Goal: Transaction & Acquisition: Purchase product/service

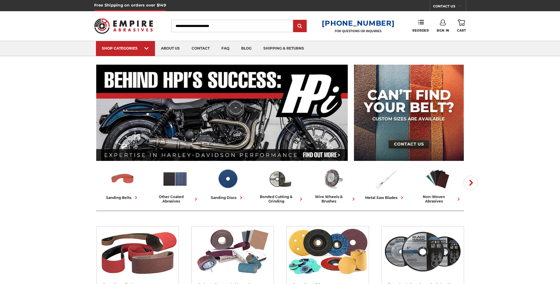
click at [207, 28] on input "Search" at bounding box center [232, 26] width 122 height 12
paste input "**********"
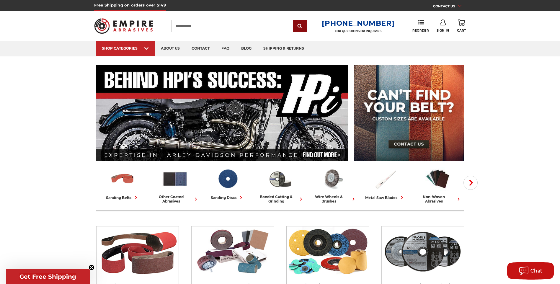
type input "**********"
click at [302, 28] on input "submit" at bounding box center [300, 26] width 12 height 12
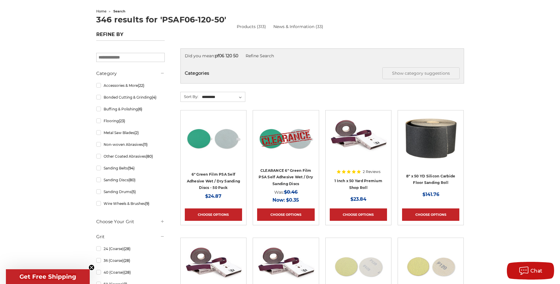
scroll to position [58, 0]
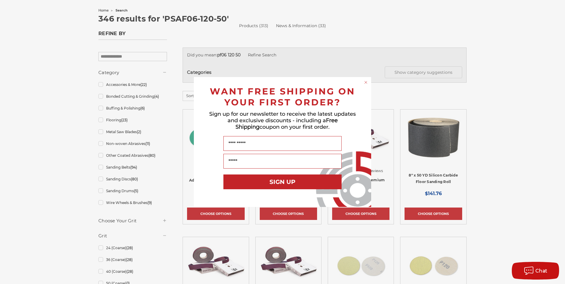
click at [365, 83] on icon "Close dialog" at bounding box center [366, 82] width 2 height 2
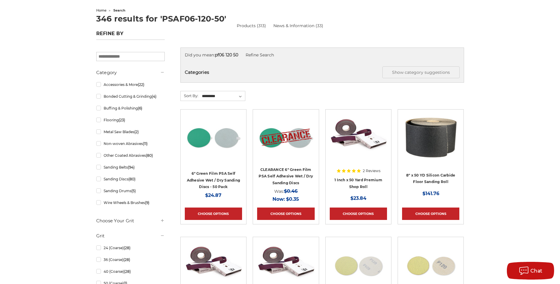
click at [217, 181] on div at bounding box center [213, 152] width 57 height 76
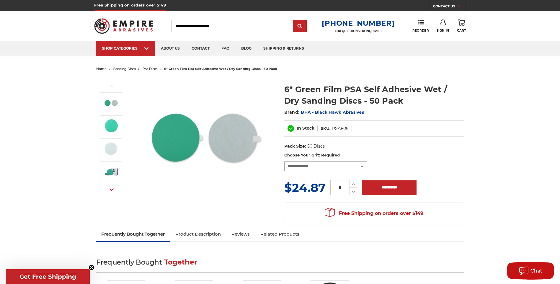
click at [341, 164] on select "**********" at bounding box center [325, 166] width 83 height 9
select select "****"
click at [284, 162] on select "**********" at bounding box center [325, 166] width 83 height 9
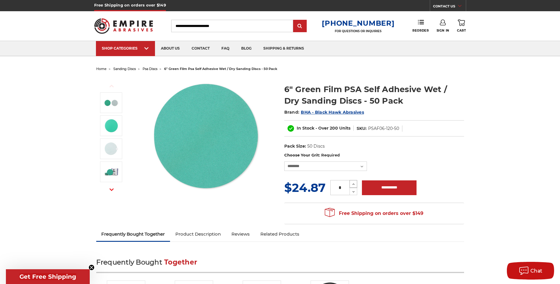
click at [352, 186] on icon at bounding box center [354, 184] width 4 height 5
click at [351, 185] on icon at bounding box center [353, 184] width 5 height 5
click at [351, 185] on button "Increase Quantity:" at bounding box center [354, 184] width 8 height 8
type input "*"
click at [388, 191] on input "**********" at bounding box center [389, 187] width 55 height 15
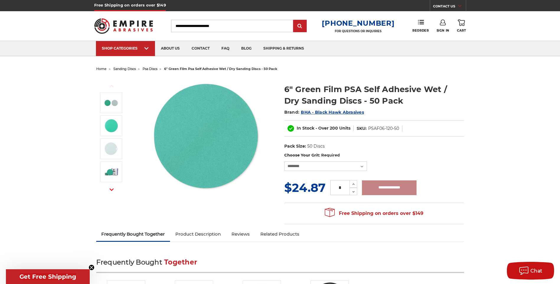
type input "**********"
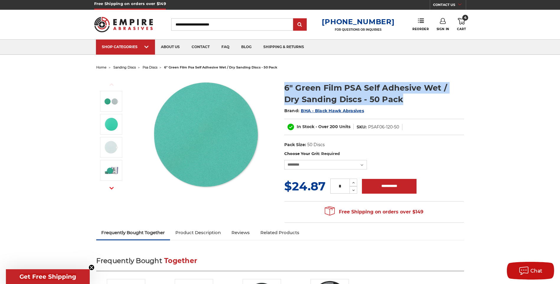
drag, startPoint x: 295, startPoint y: 88, endPoint x: 389, endPoint y: 99, distance: 94.2
click at [389, 99] on h1 "6" Green Film PSA Self Adhesive Wet / Dry Sanding Discs - 50 Pack" at bounding box center [374, 93] width 180 height 23
copy h1 "6" Green Film PSA Self Adhesive Wet / Dry Sanding Discs - 50 Pack"
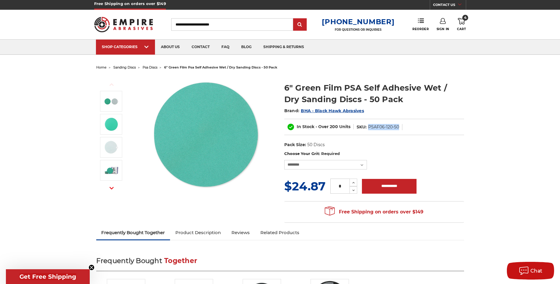
drag, startPoint x: 398, startPoint y: 127, endPoint x: 368, endPoint y: 128, distance: 30.1
click at [368, 128] on dd "PSAF06-120-50" at bounding box center [383, 127] width 31 height 6
copy dd "PSAF06-120-50"
click at [458, 25] on link "4 Cart" at bounding box center [461, 24] width 9 height 13
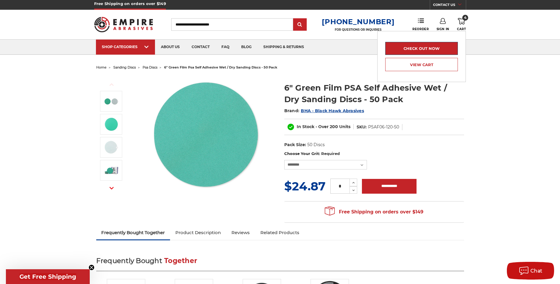
click at [424, 52] on link "Check out now" at bounding box center [421, 48] width 73 height 13
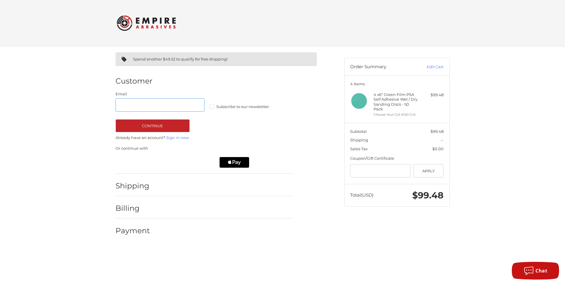
click at [158, 108] on input "Email" at bounding box center [159, 104] width 89 height 13
type input "**********"
click at [172, 139] on link "Sign in now" at bounding box center [177, 137] width 23 height 5
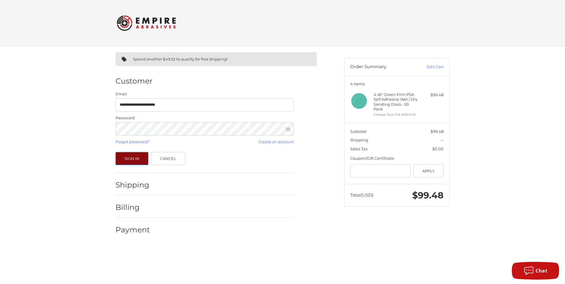
click at [129, 162] on button "Sign In" at bounding box center [131, 158] width 33 height 13
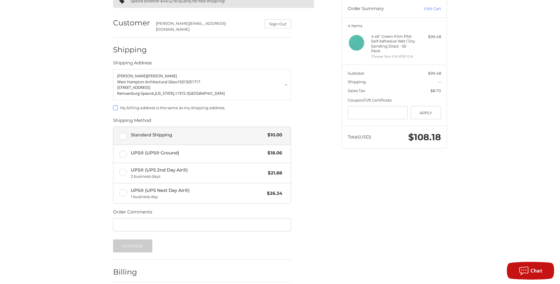
scroll to position [58, 0]
click at [125, 132] on label "Standard Shipping $10.00" at bounding box center [202, 136] width 178 height 18
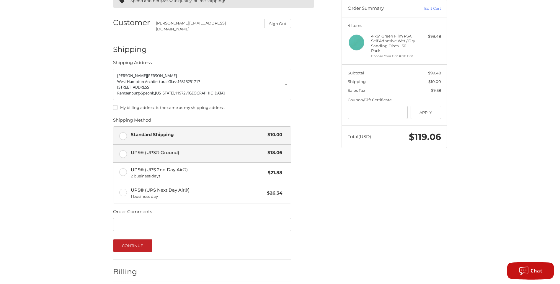
click at [123, 149] on label "UPS® (UPS® Ground) $18.06" at bounding box center [202, 154] width 178 height 18
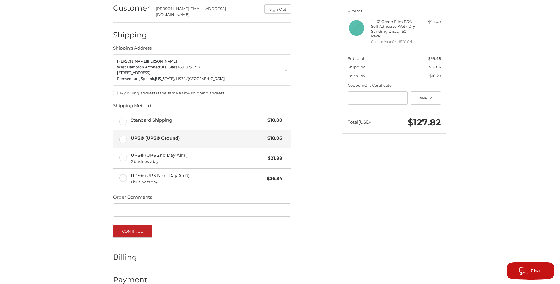
scroll to position [81, 0]
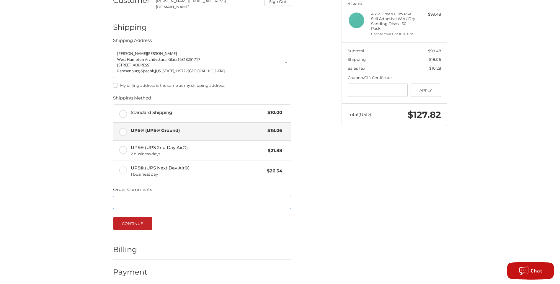
click at [144, 202] on input "Order Comments" at bounding box center [202, 202] width 178 height 13
paste input "**********"
type input "**********"
click at [131, 222] on button "Continue" at bounding box center [132, 223] width 39 height 13
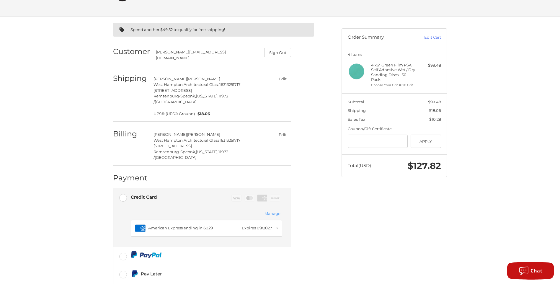
scroll to position [0, 0]
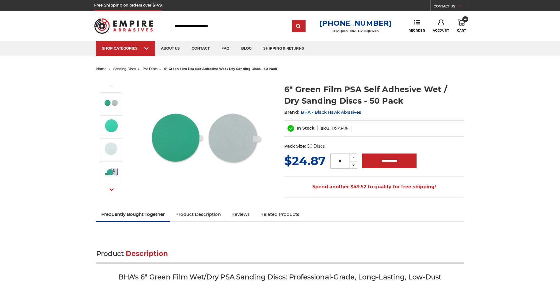
select select "****"
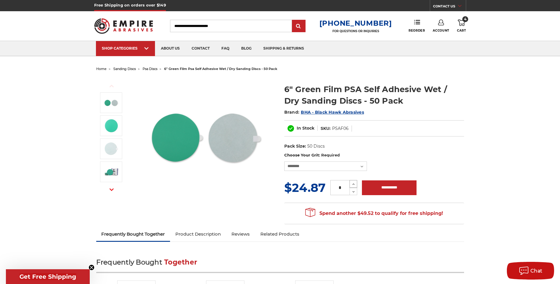
click at [353, 184] on icon at bounding box center [354, 184] width 4 height 5
click at [353, 184] on use at bounding box center [354, 184] width 2 height 1
type input "*"
click at [463, 21] on span "4" at bounding box center [466, 19] width 6 height 6
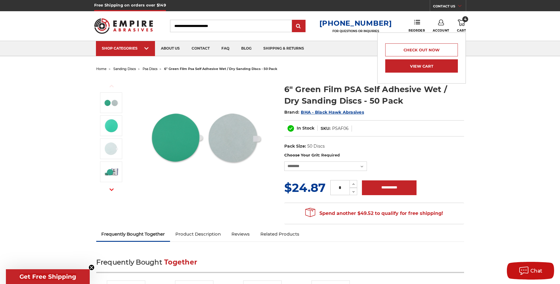
click at [422, 63] on link "View Cart" at bounding box center [421, 65] width 73 height 13
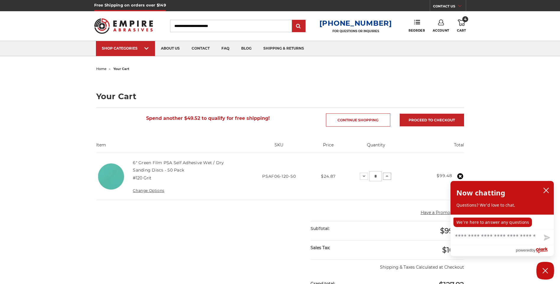
click at [388, 177] on icon at bounding box center [387, 176] width 5 height 5
click at [548, 189] on icon "close chatbox" at bounding box center [546, 190] width 5 height 5
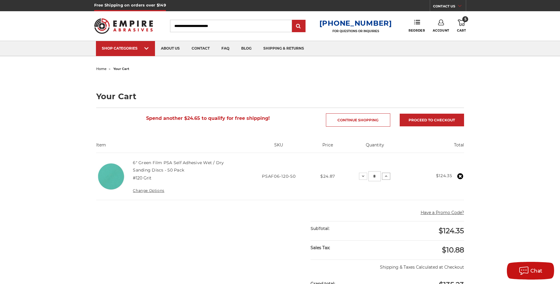
click at [386, 175] on icon at bounding box center [386, 176] width 5 height 5
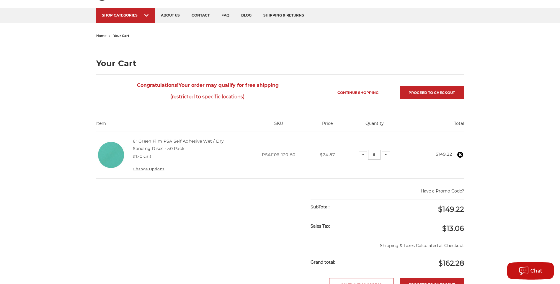
scroll to position [59, 0]
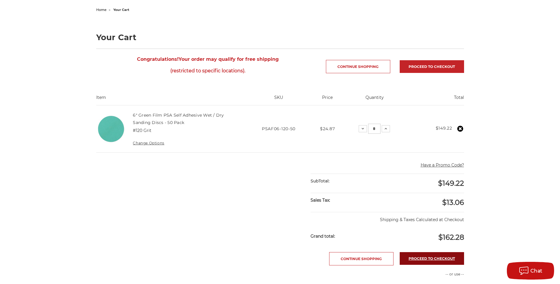
click at [440, 258] on link "Proceed to checkout" at bounding box center [432, 258] width 64 height 13
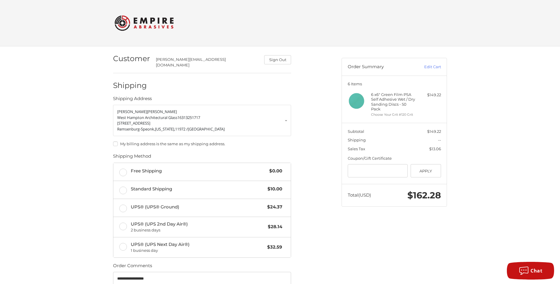
click at [137, 26] on img at bounding box center [144, 23] width 59 height 23
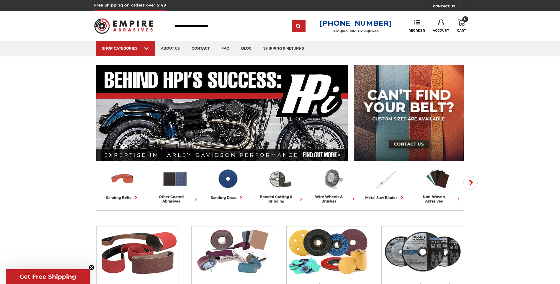
click at [466, 22] on link "6 Cart" at bounding box center [461, 25] width 9 height 13
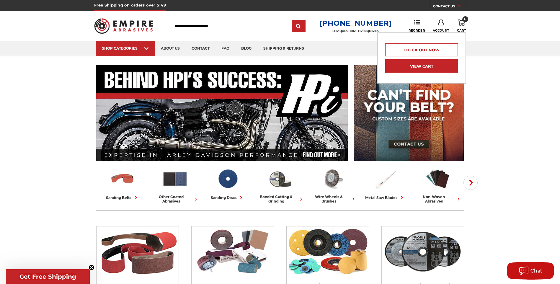
click at [414, 63] on link "View Cart" at bounding box center [421, 65] width 73 height 13
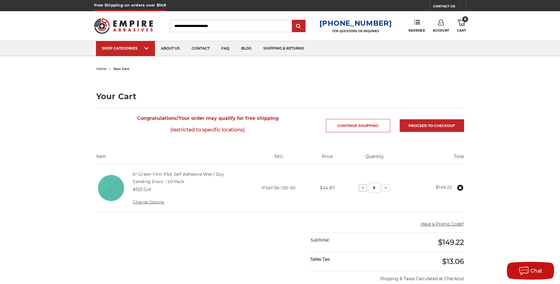
click at [365, 190] on icon at bounding box center [363, 188] width 5 height 5
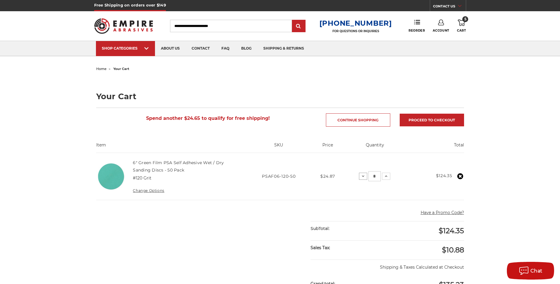
click at [364, 178] on icon at bounding box center [363, 176] width 5 height 5
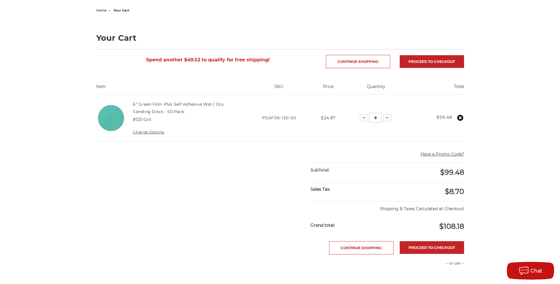
scroll to position [59, 0]
click at [442, 60] on link "Proceed to checkout" at bounding box center [432, 61] width 64 height 13
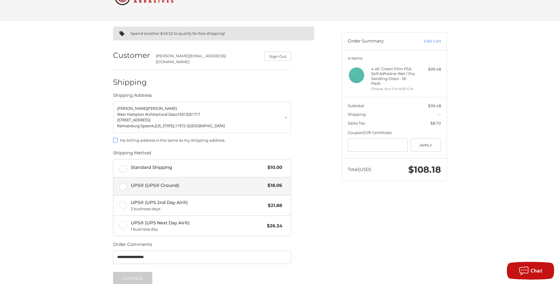
scroll to position [35, 0]
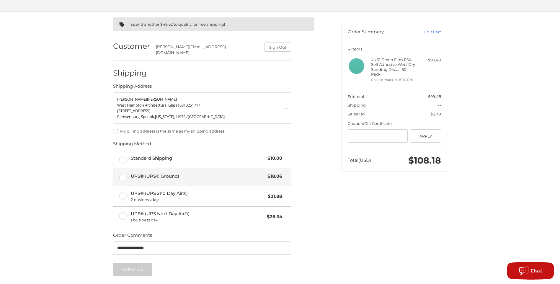
click at [122, 175] on label "UPS® (UPS® Ground) $18.06" at bounding box center [202, 177] width 178 height 18
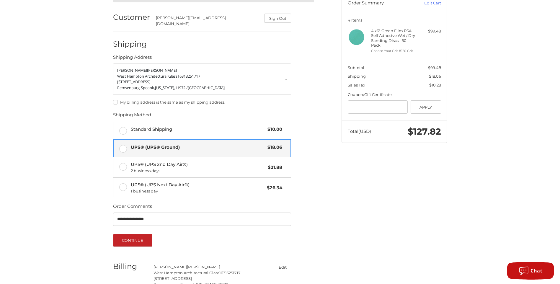
scroll to position [64, 0]
click at [136, 237] on button "Continue" at bounding box center [132, 240] width 39 height 13
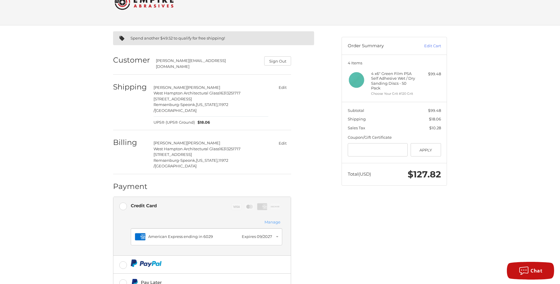
scroll to position [77, 0]
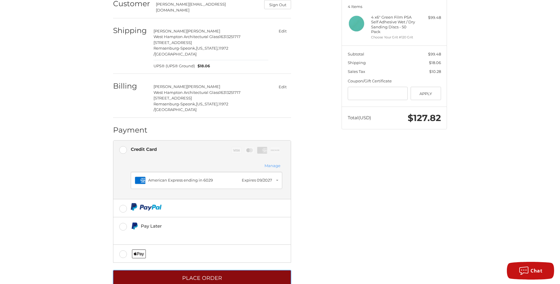
click at [185, 270] on button "Place Order" at bounding box center [202, 278] width 178 height 16
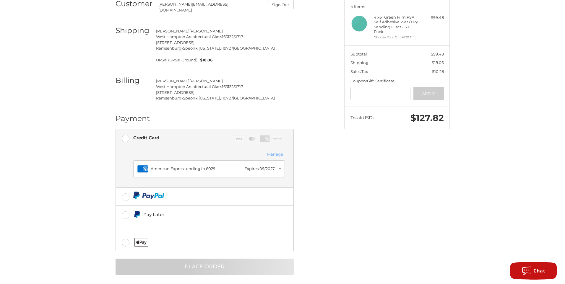
scroll to position [0, 0]
